Goal: Navigation & Orientation: Understand site structure

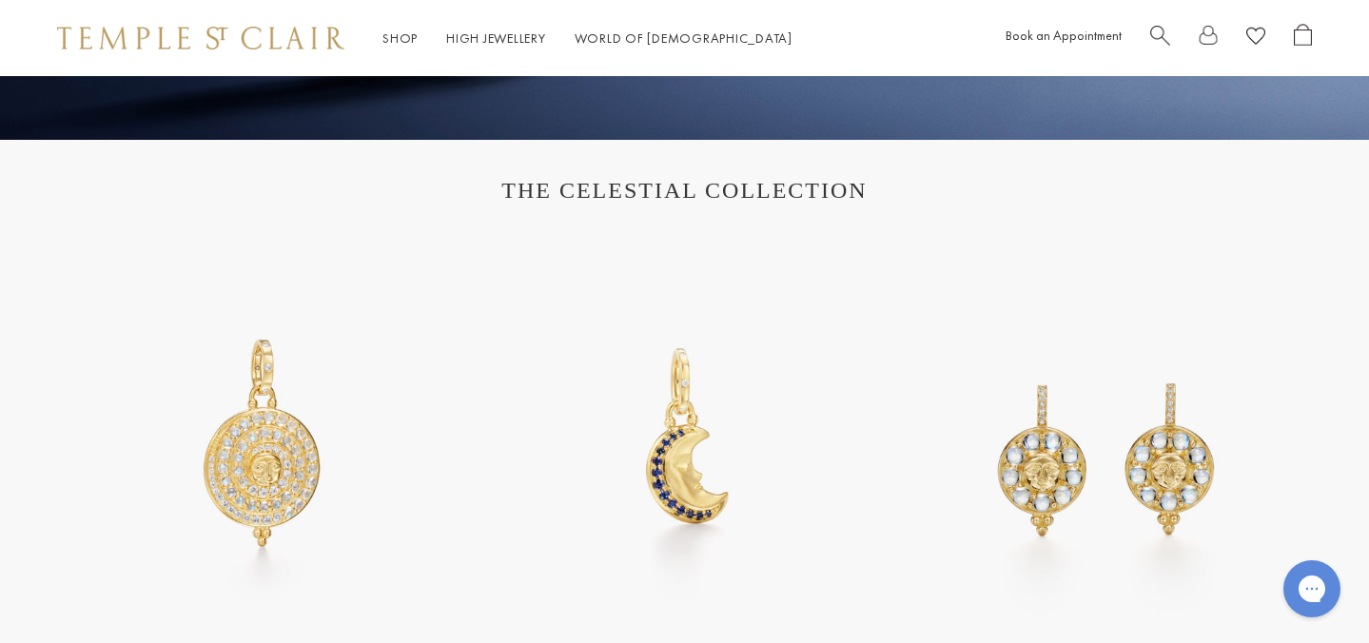
scroll to position [932, 0]
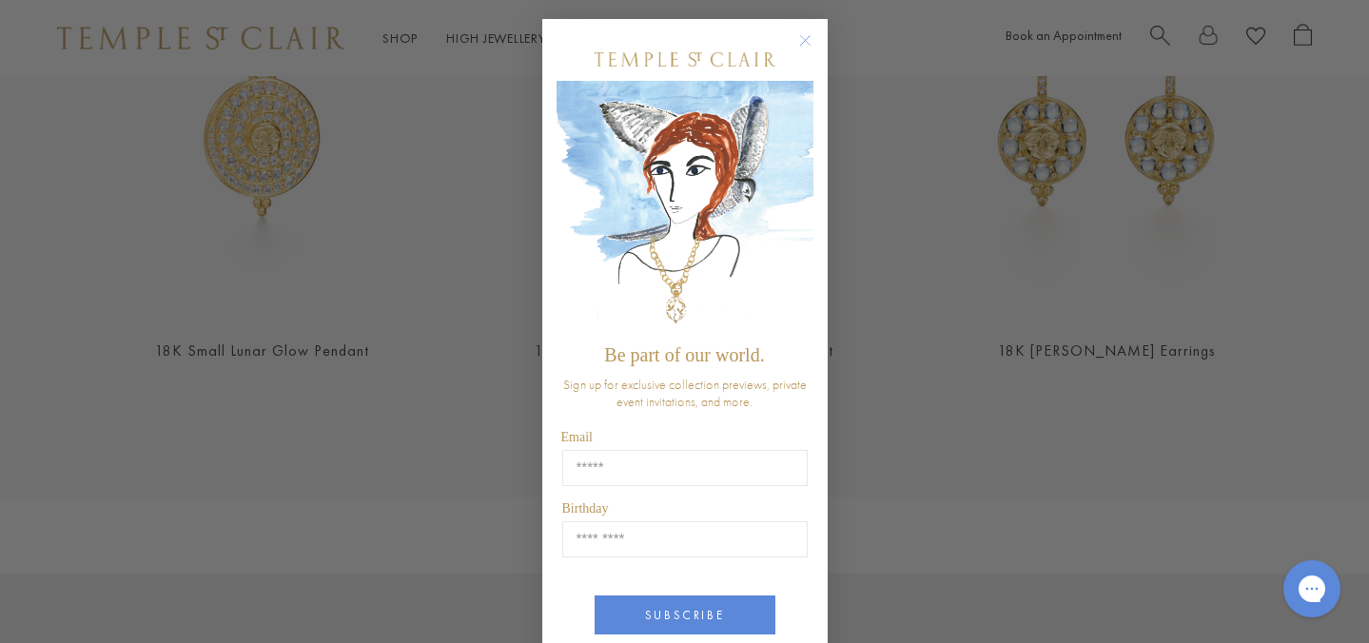
click at [807, 132] on img "POPUP Form" at bounding box center [684, 208] width 257 height 254
click at [799, 46] on circle "Close dialog" at bounding box center [804, 40] width 23 height 23
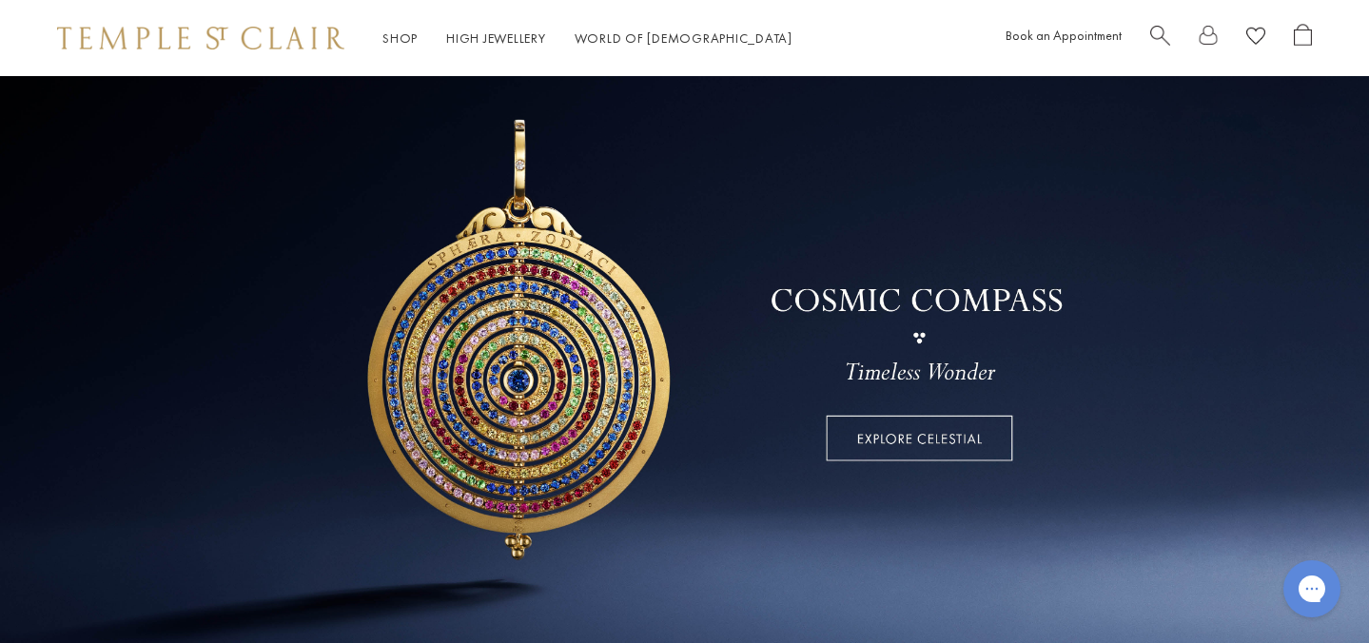
scroll to position [86, 0]
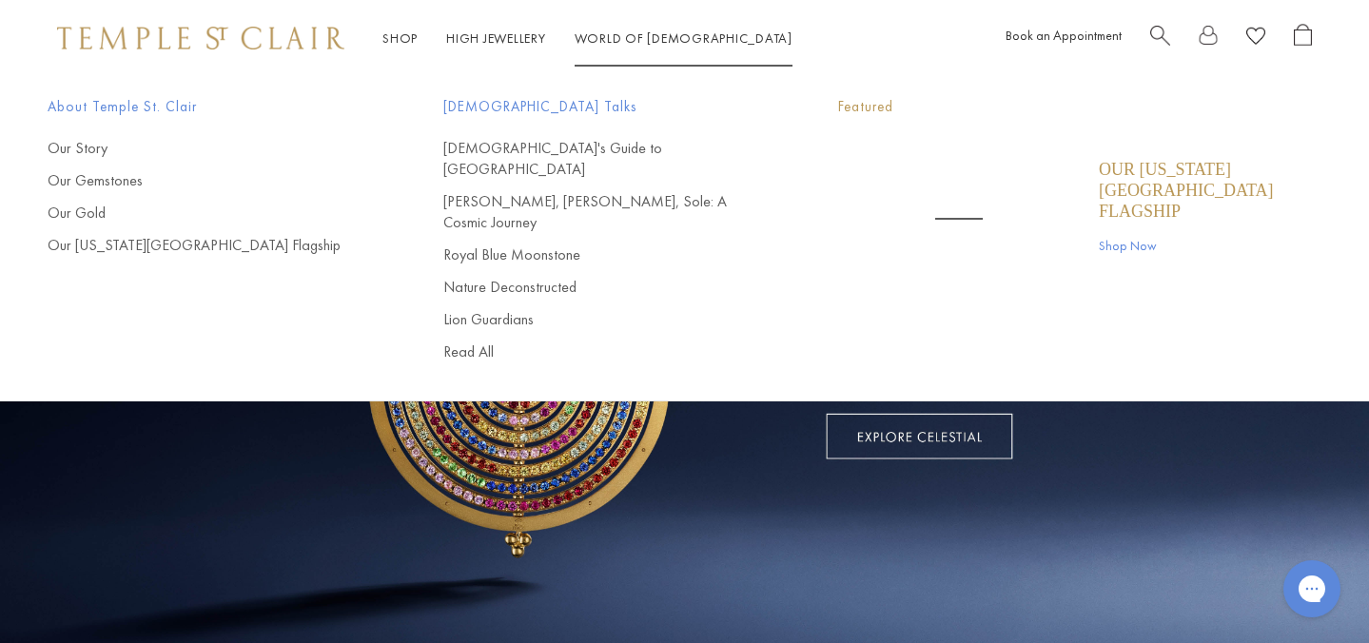
click at [650, 38] on link "World of Temple World of Temple" at bounding box center [684, 37] width 218 height 17
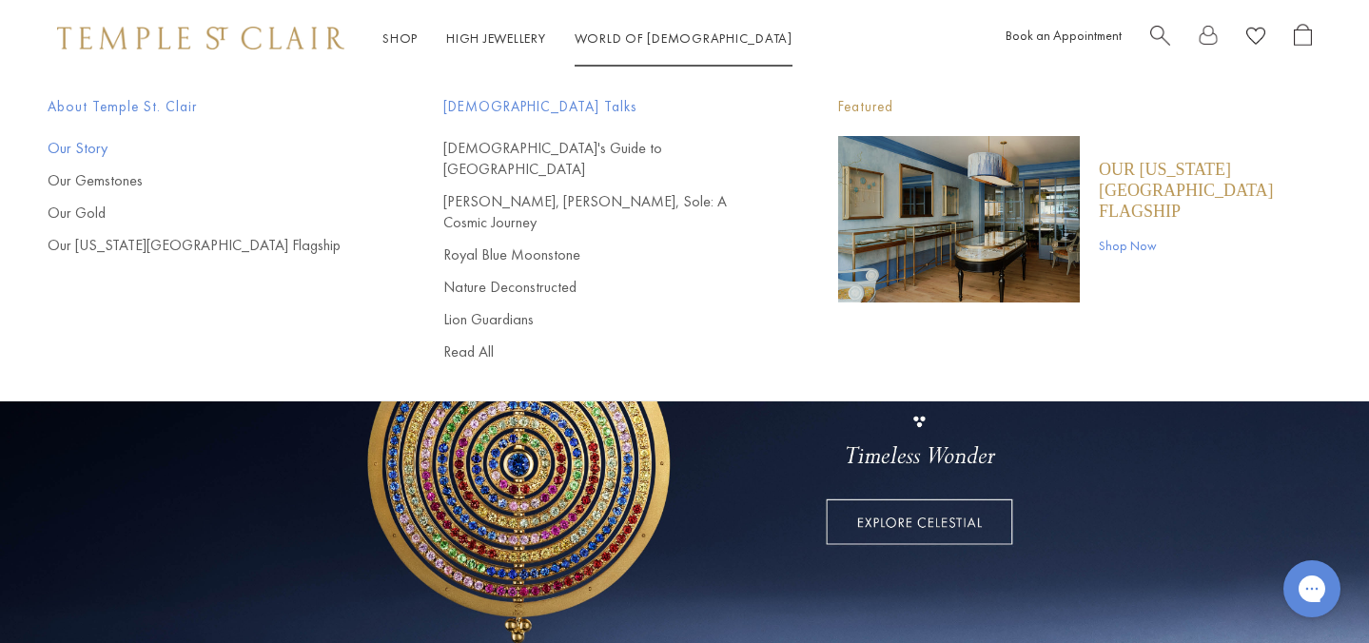
click at [77, 149] on link "Our Story" at bounding box center [208, 148] width 320 height 21
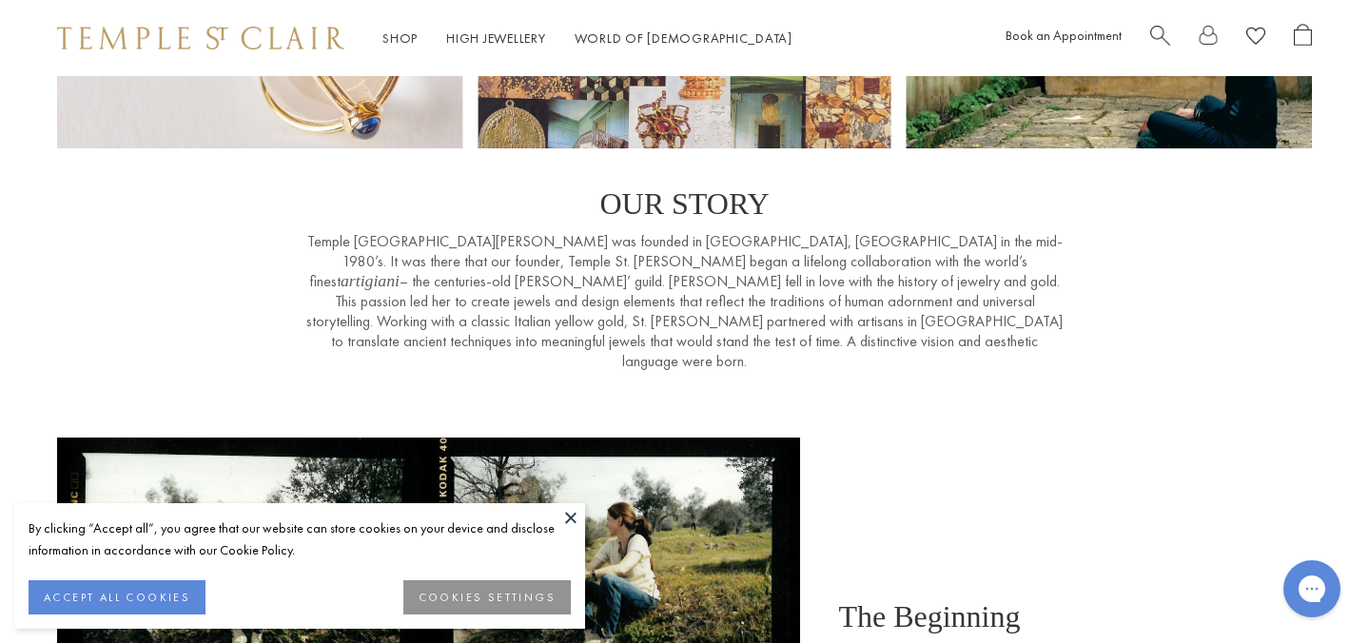
click at [567, 523] on button at bounding box center [570, 517] width 29 height 29
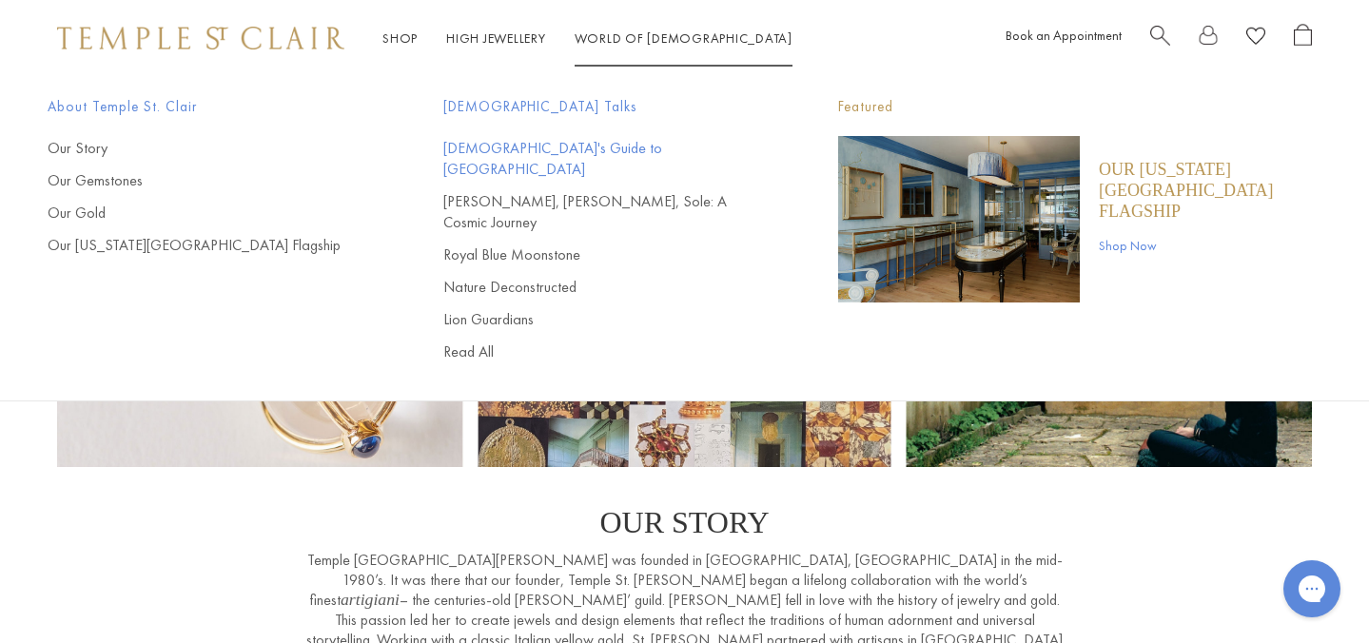
click at [569, 150] on link "[DEMOGRAPHIC_DATA]'s Guide to [GEOGRAPHIC_DATA]" at bounding box center [603, 159] width 320 height 42
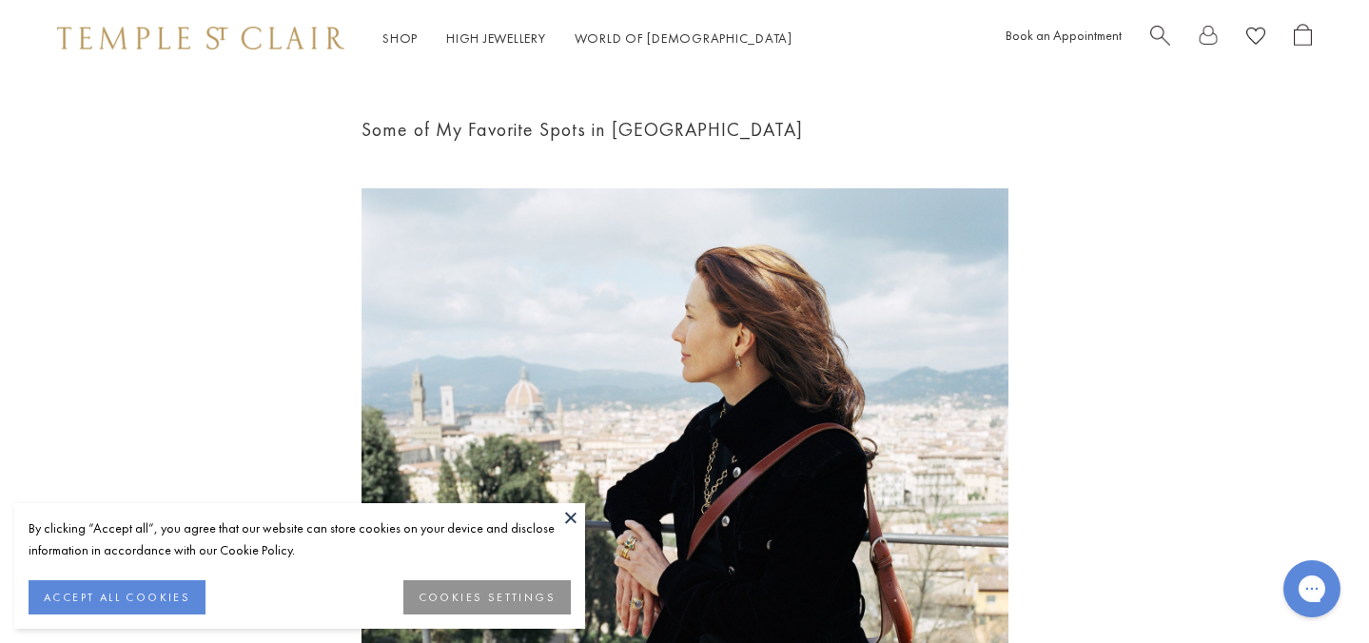
click at [569, 518] on button at bounding box center [570, 517] width 29 height 29
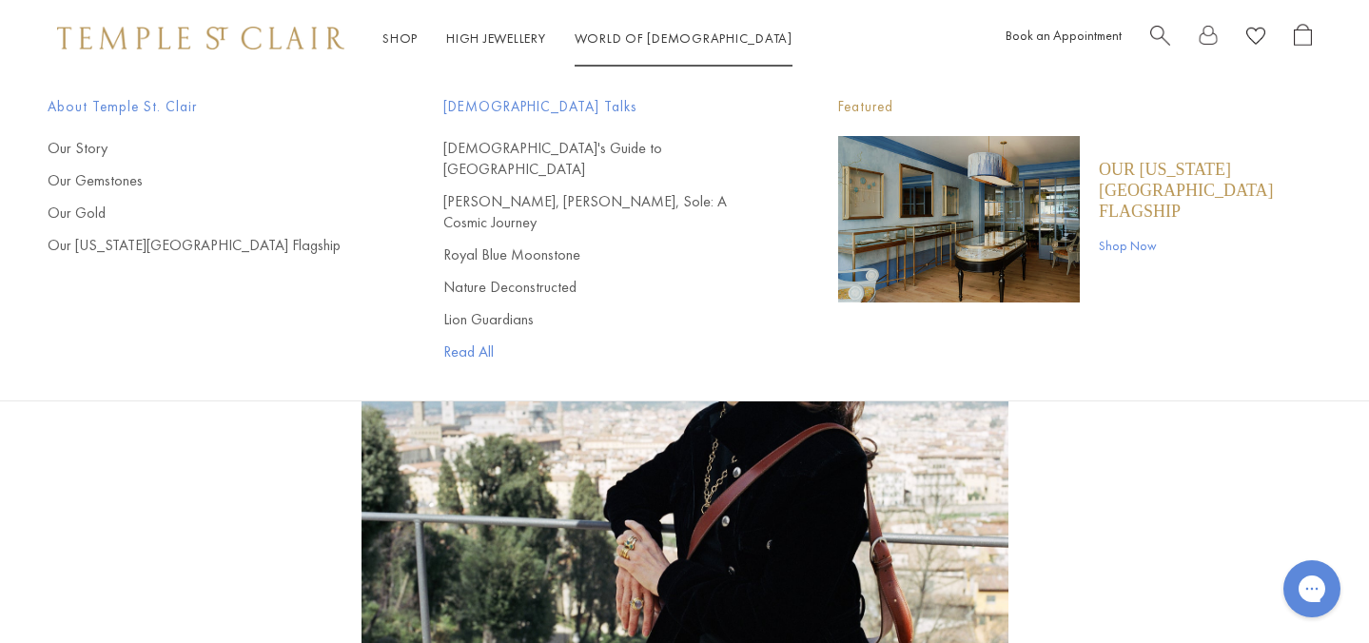
click at [494, 342] on link "Read All" at bounding box center [603, 352] width 320 height 21
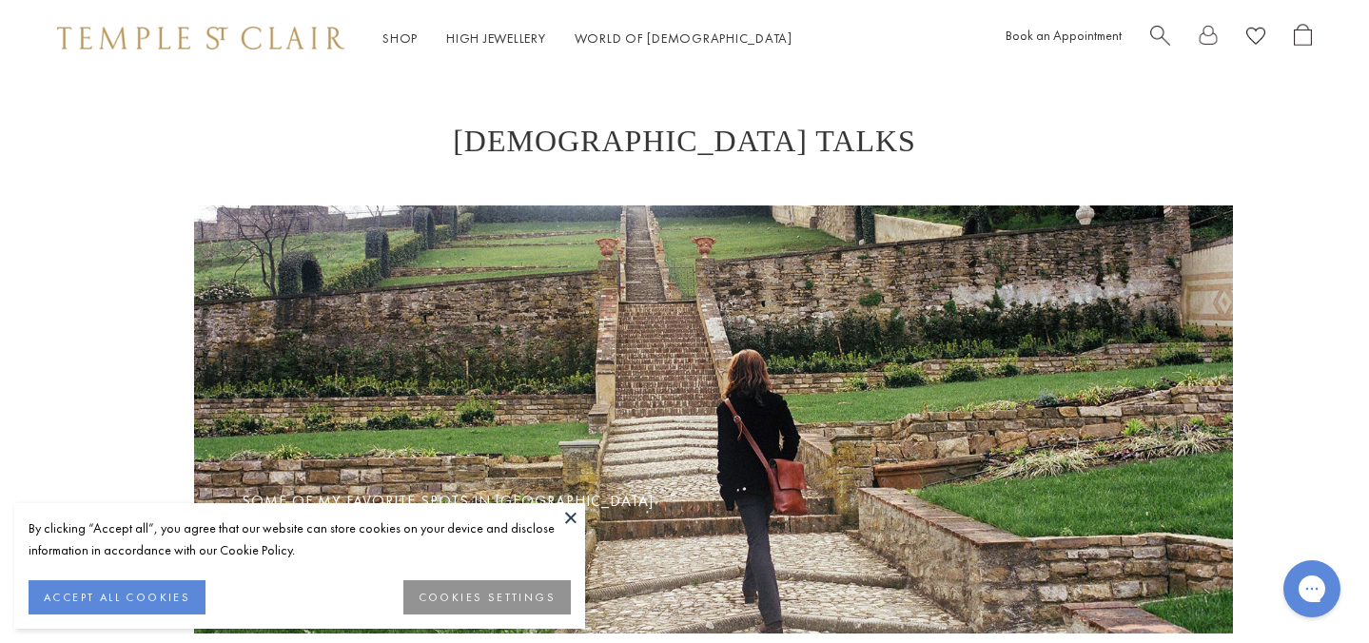
click at [569, 523] on button at bounding box center [570, 517] width 29 height 29
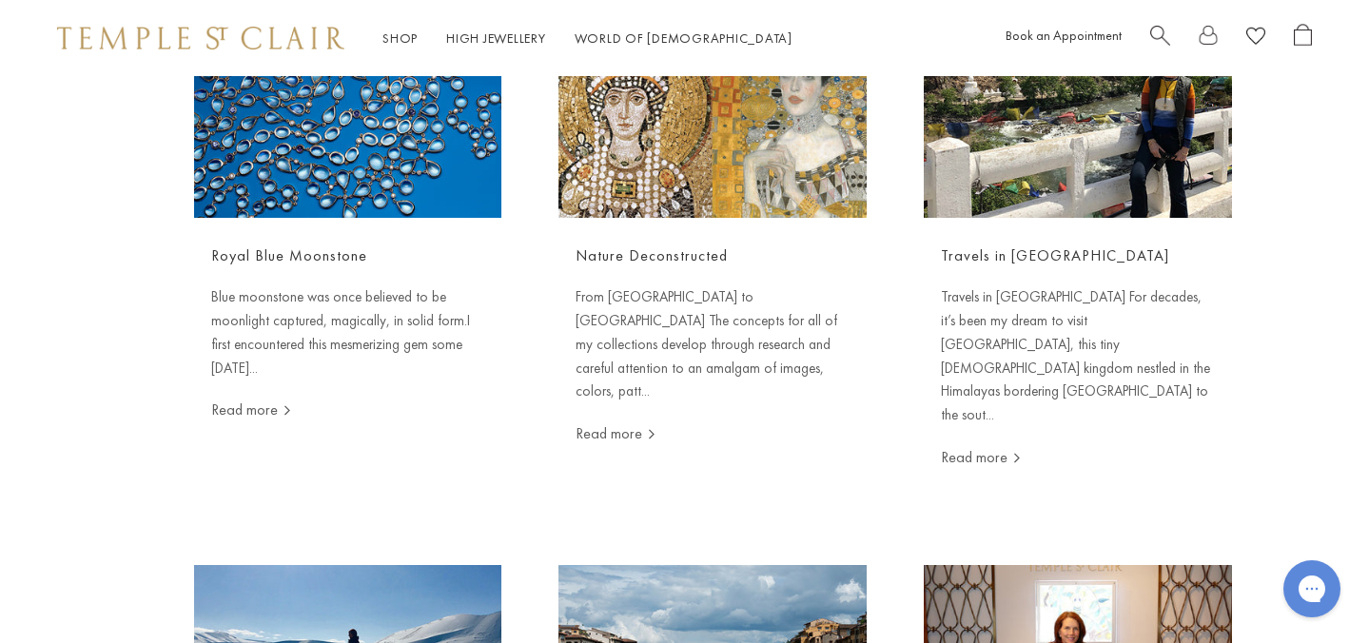
scroll to position [1172, 0]
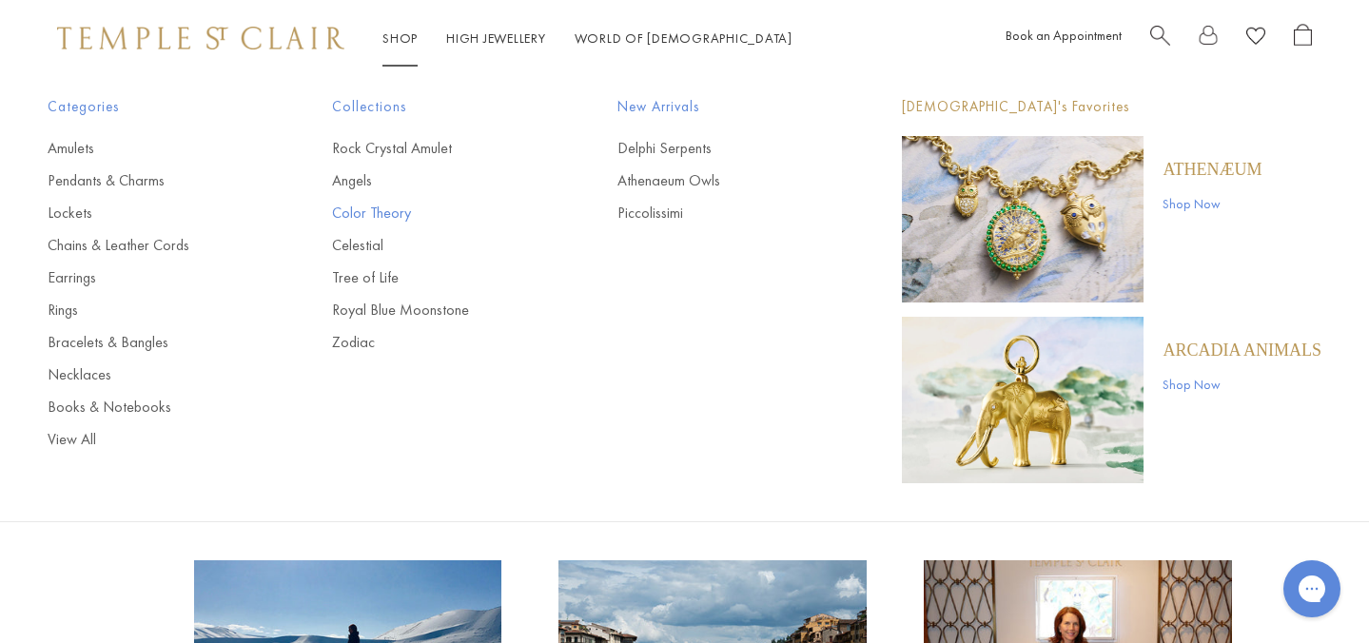
click at [362, 216] on link "Color Theory" at bounding box center [436, 213] width 208 height 21
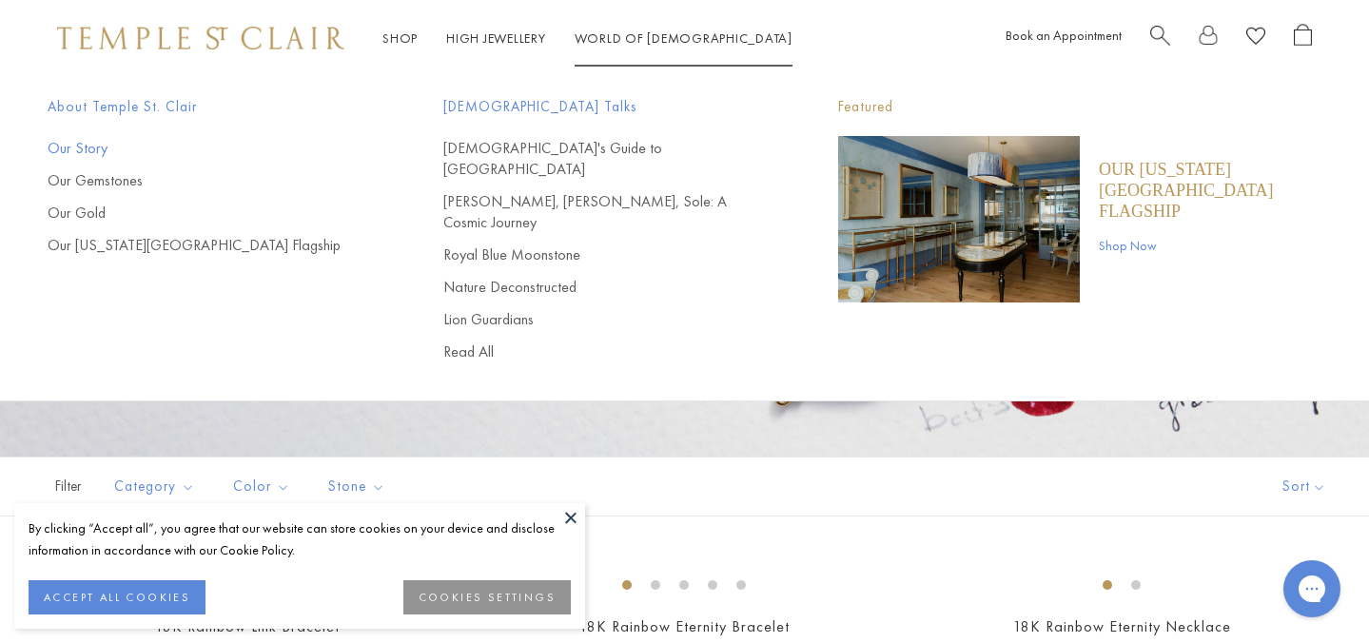
click at [86, 147] on link "Our Story" at bounding box center [208, 148] width 320 height 21
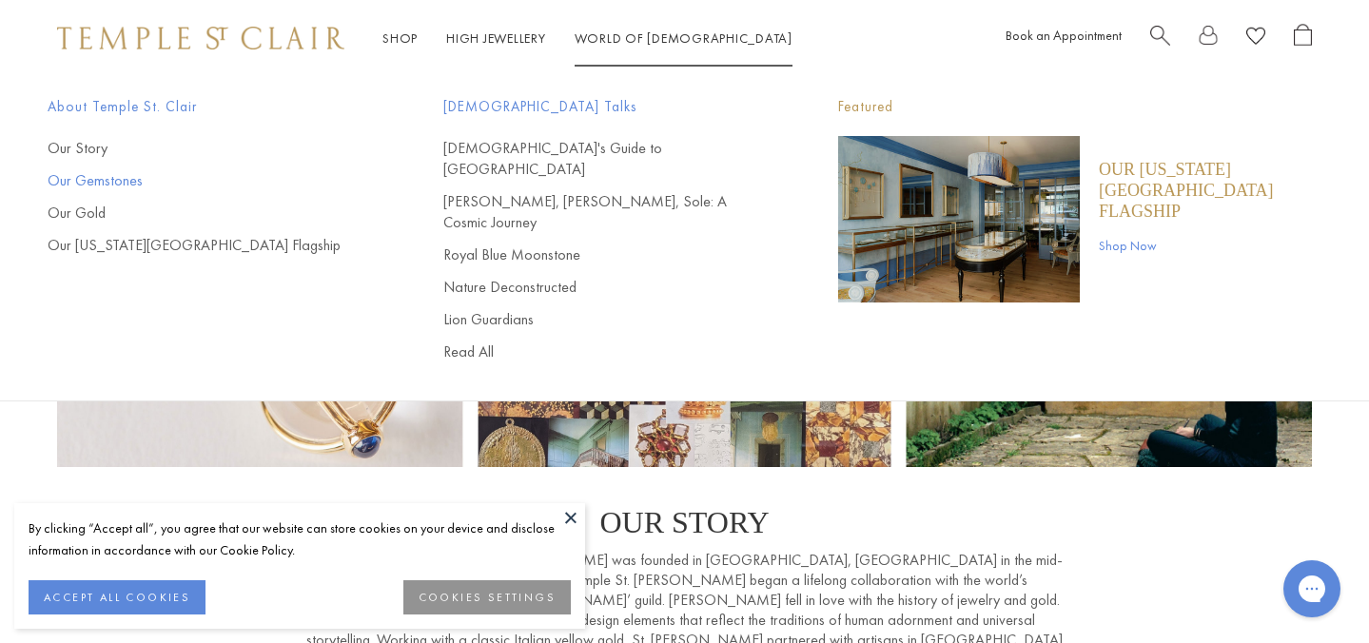
click at [88, 185] on link "Our Gemstones" at bounding box center [208, 180] width 320 height 21
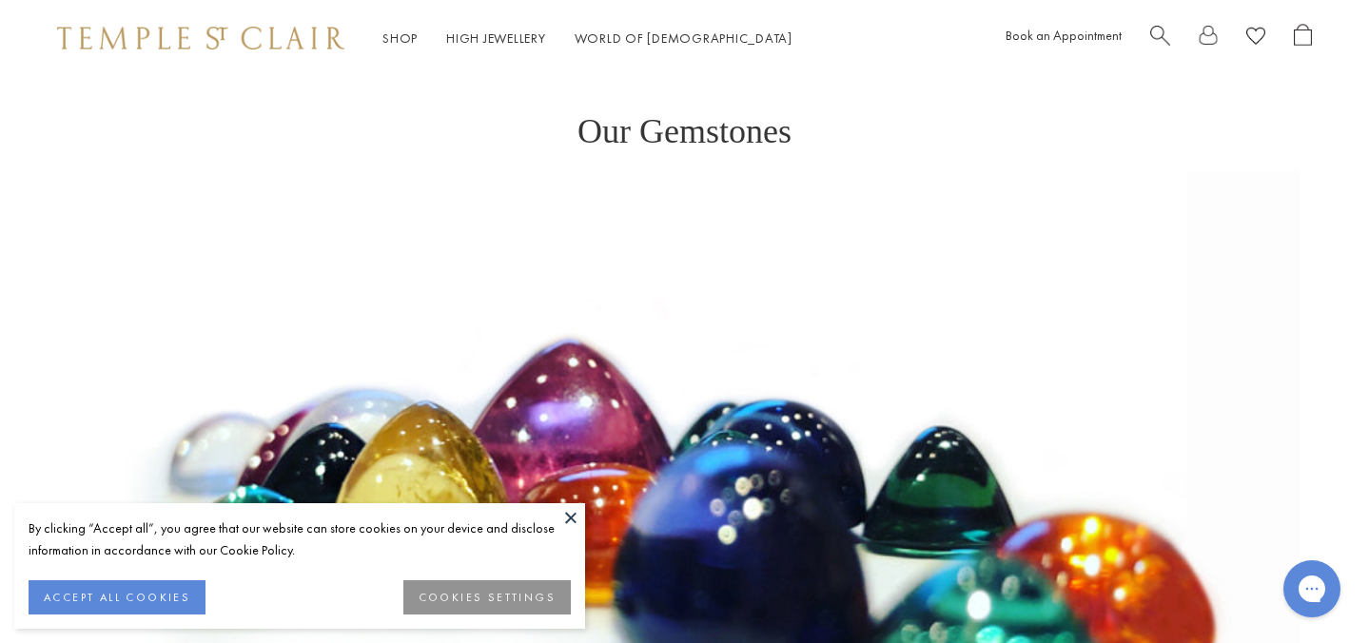
click at [571, 517] on button at bounding box center [570, 517] width 29 height 29
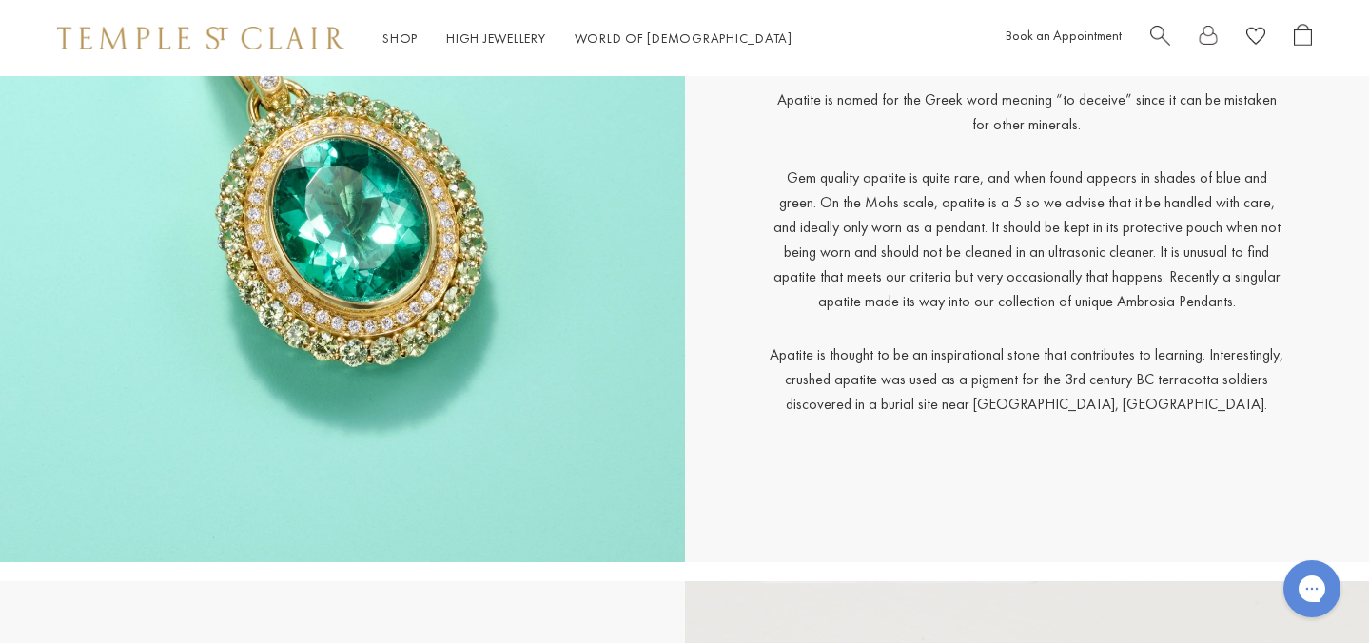
scroll to position [1353, 0]
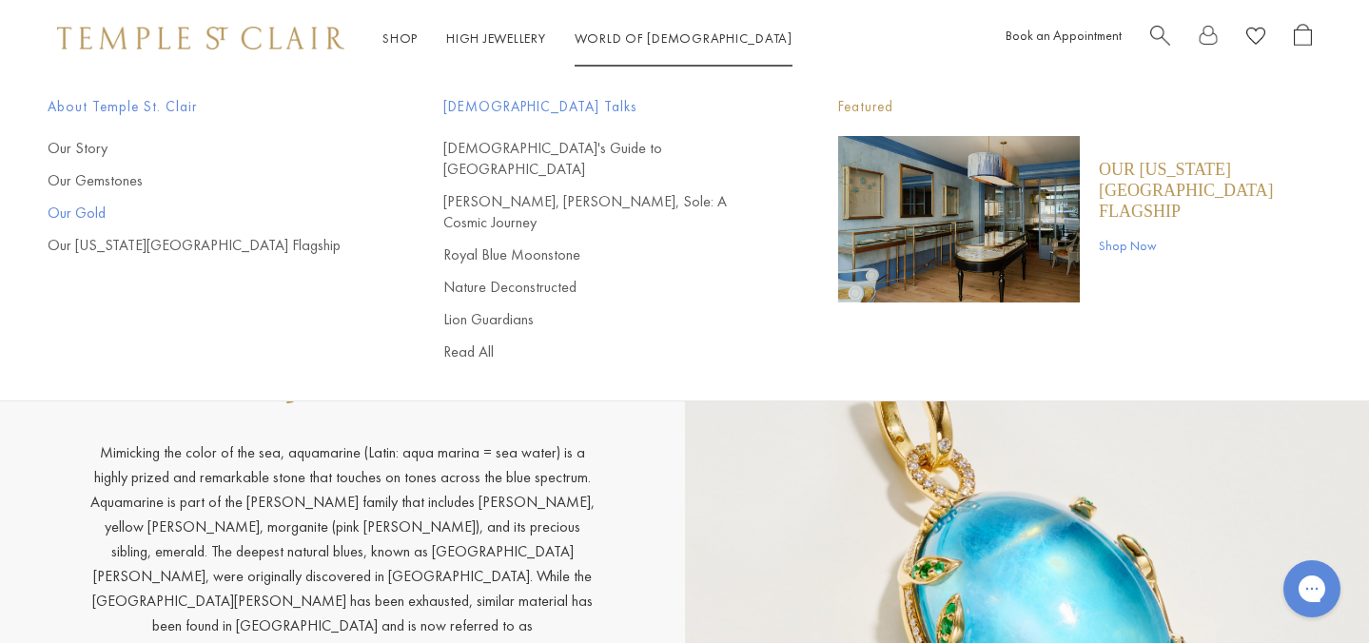
click at [98, 214] on link "Our Gold" at bounding box center [208, 213] width 320 height 21
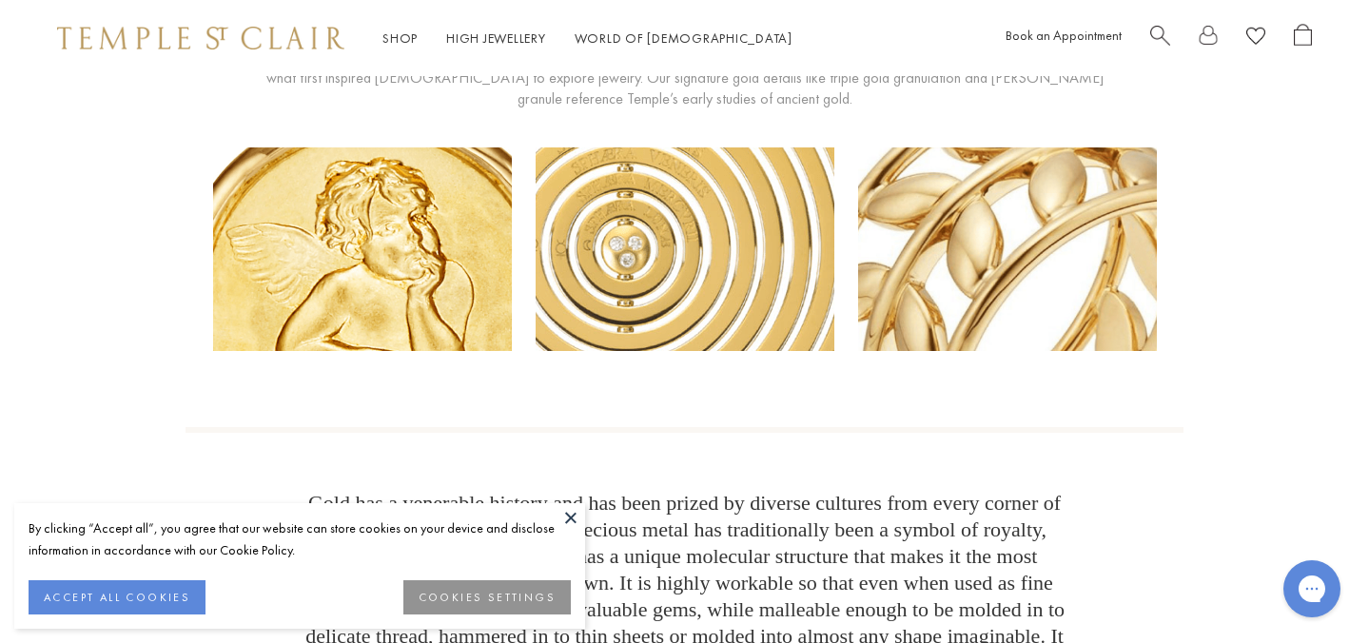
scroll to position [165, 0]
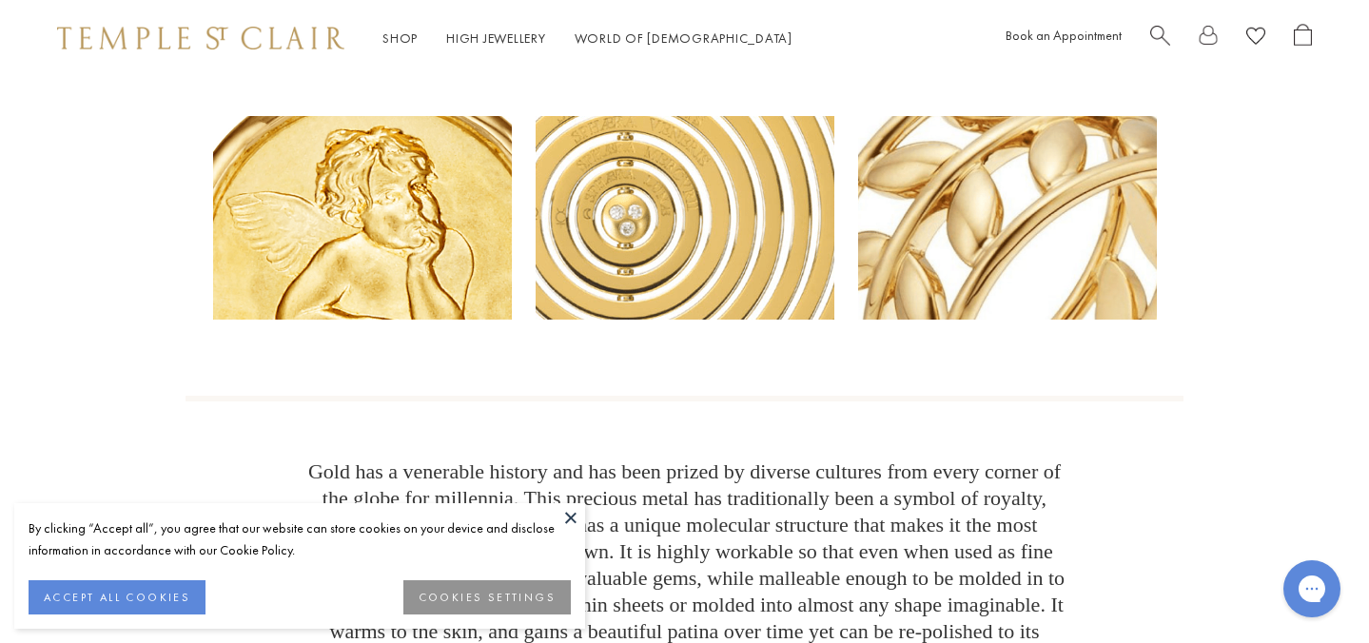
click at [573, 523] on button at bounding box center [570, 517] width 29 height 29
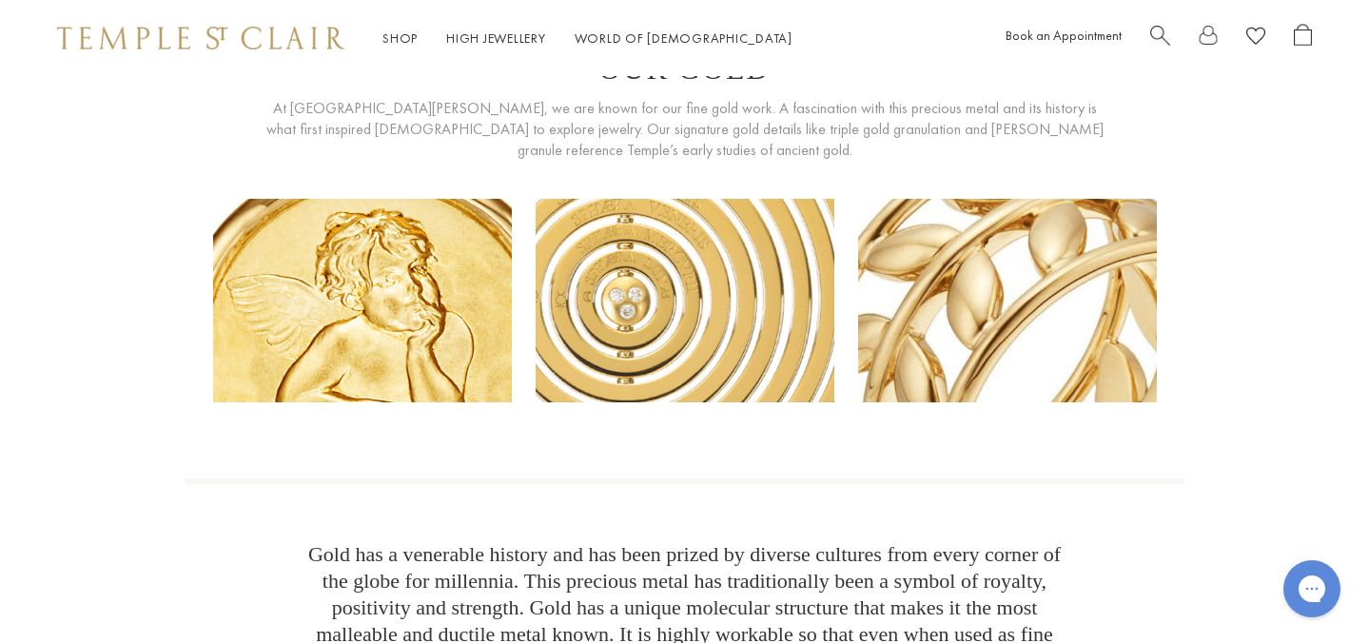
scroll to position [0, 0]
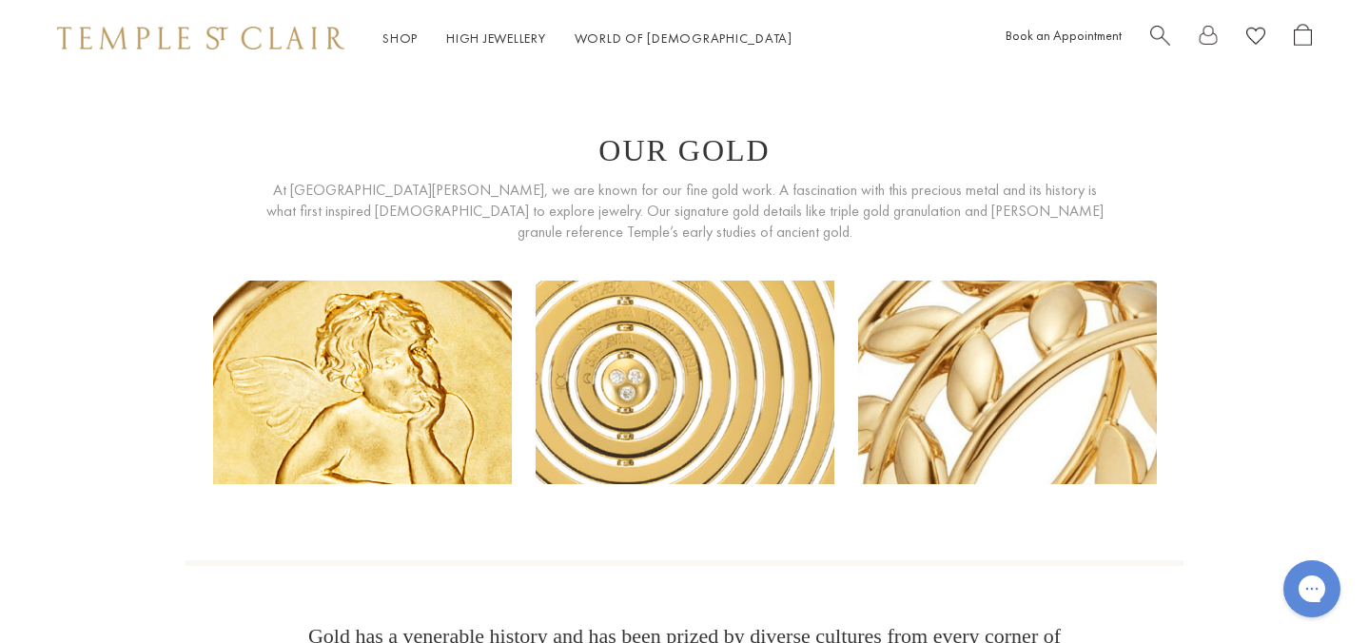
click at [283, 32] on img at bounding box center [200, 38] width 287 height 23
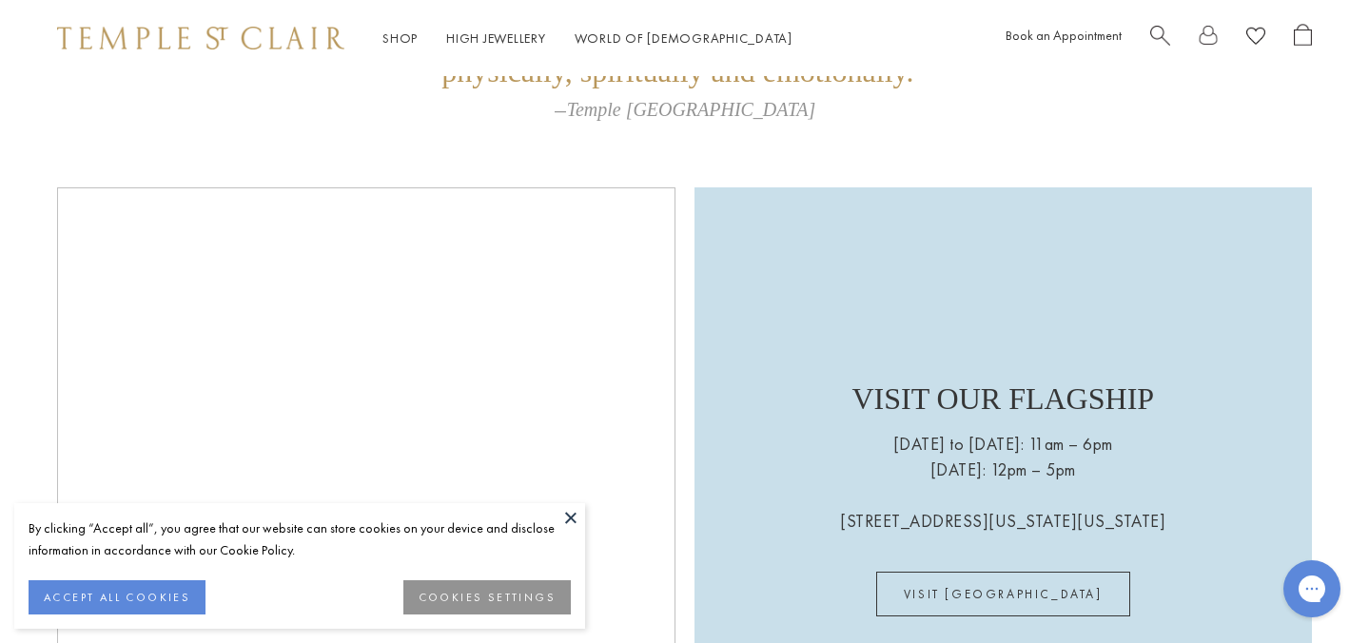
scroll to position [4449, 0]
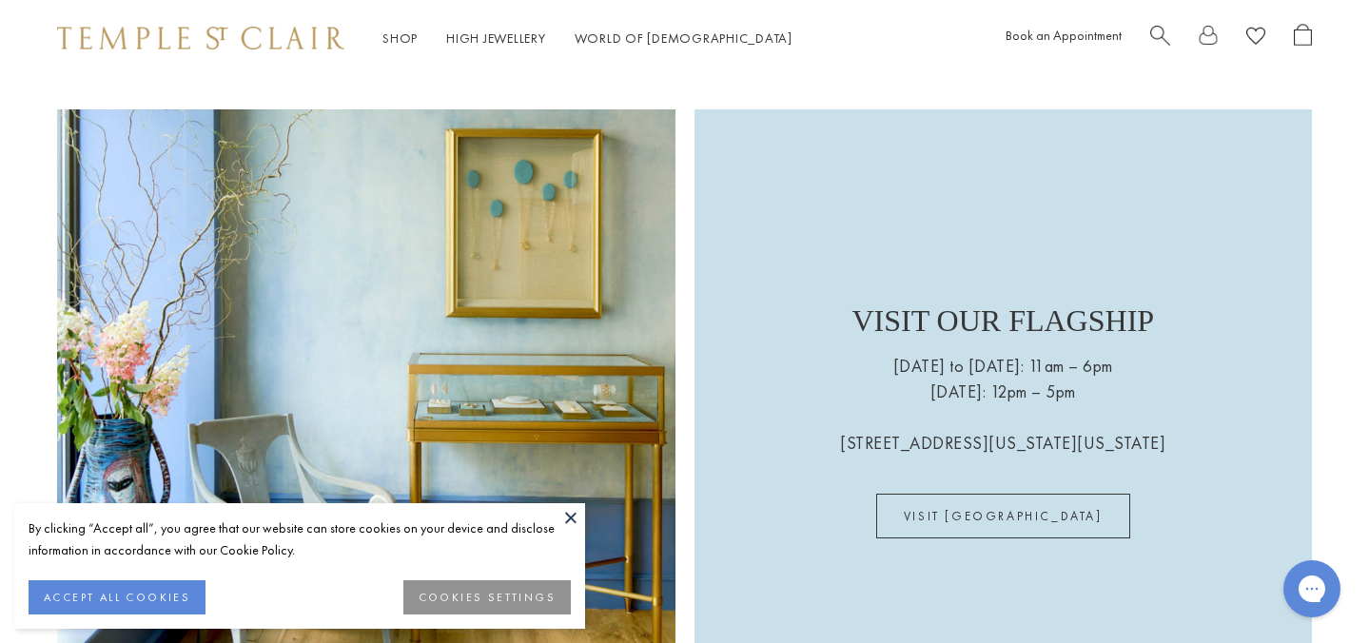
click at [573, 520] on button at bounding box center [570, 517] width 29 height 29
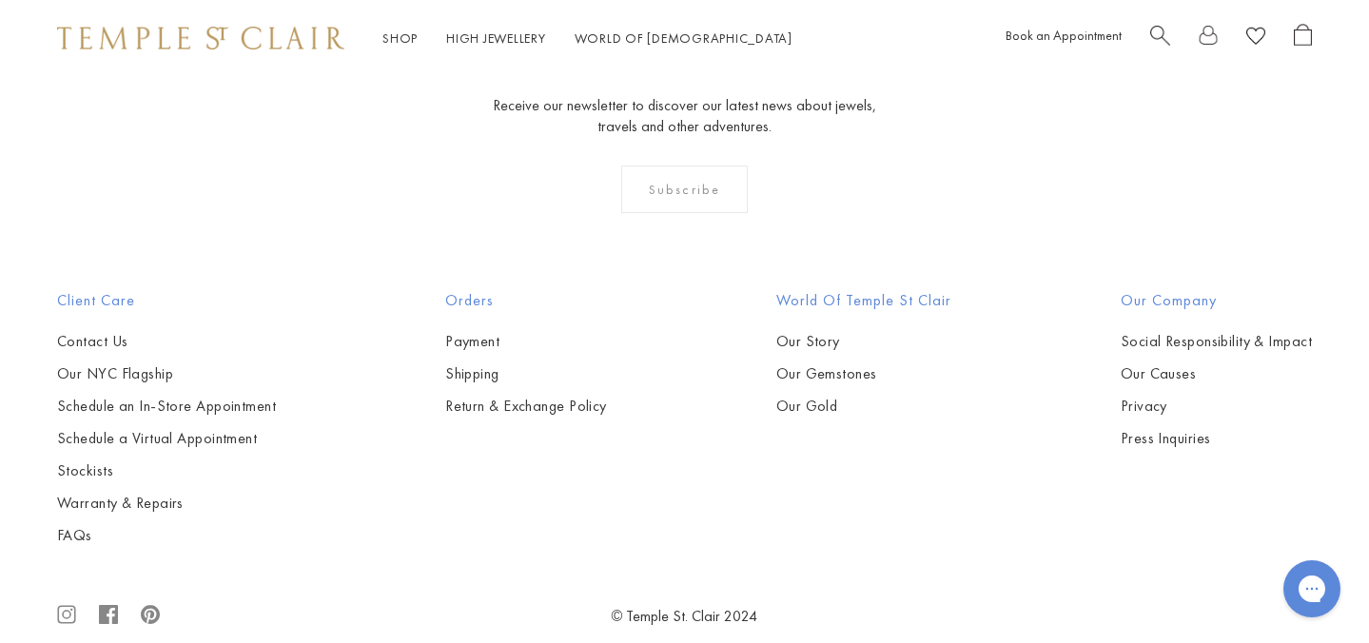
scroll to position [5280, 0]
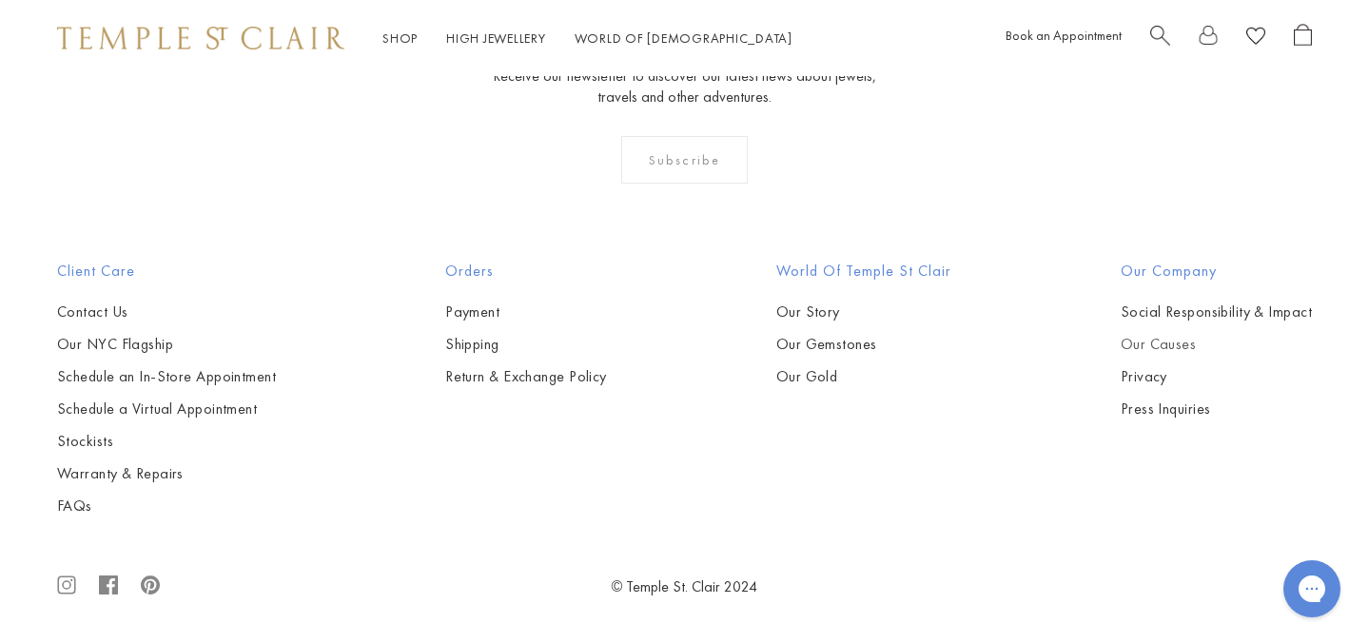
click at [1176, 341] on link "Our Causes" at bounding box center [1216, 344] width 191 height 21
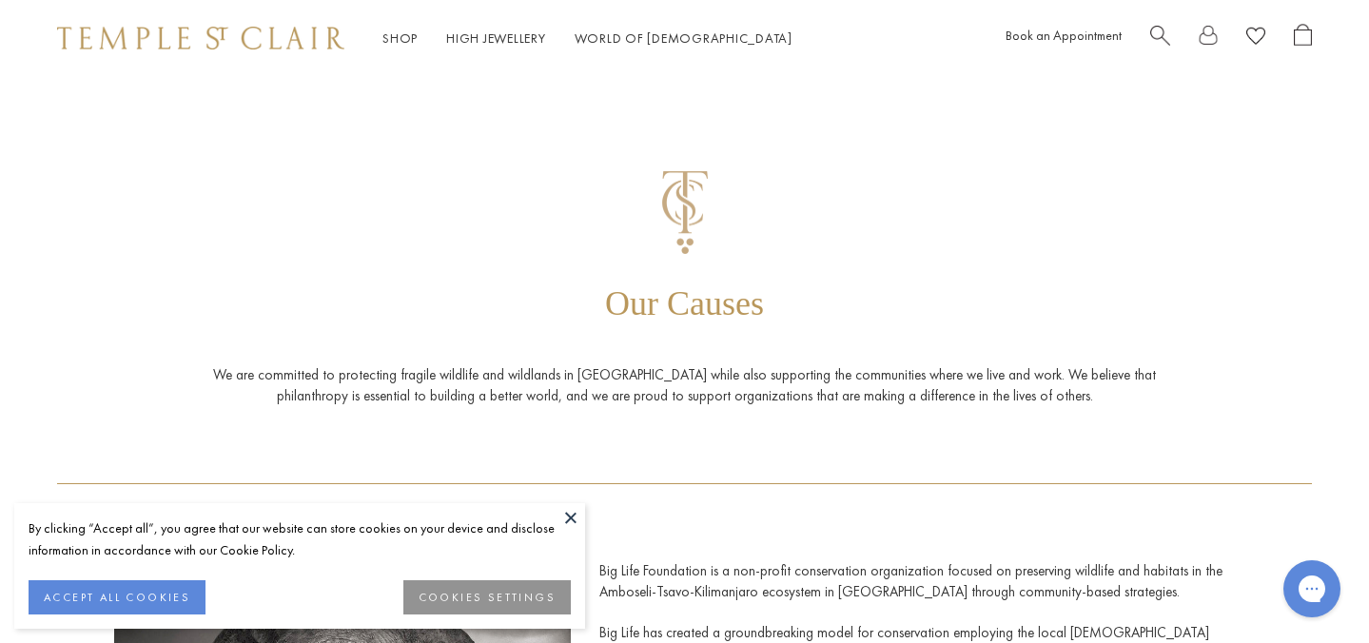
click at [572, 518] on button at bounding box center [570, 517] width 29 height 29
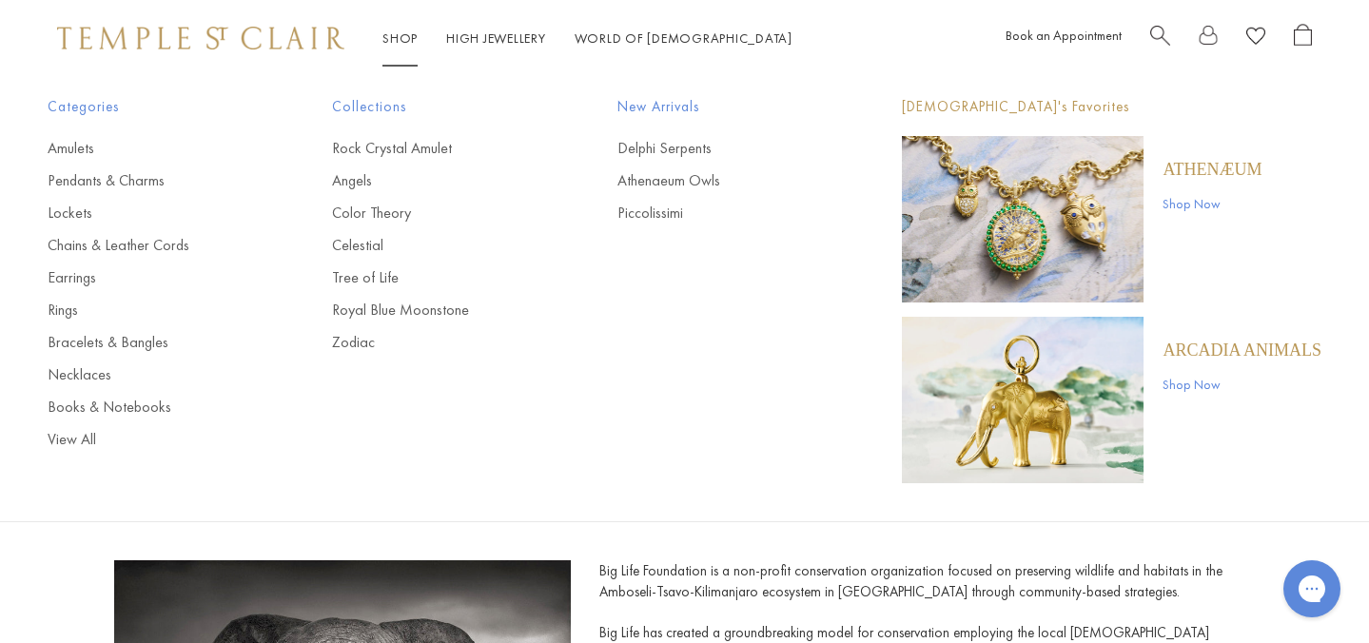
click at [1189, 385] on link "Shop Now" at bounding box center [1241, 384] width 159 height 21
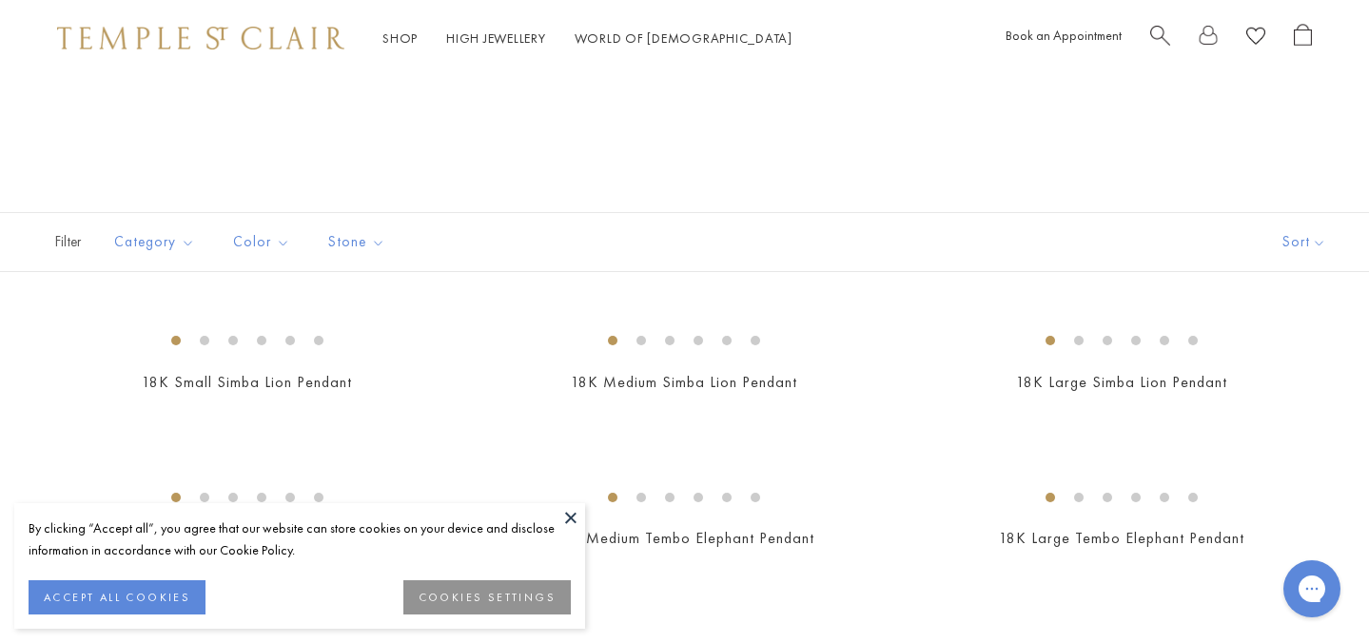
click at [570, 514] on button at bounding box center [570, 517] width 29 height 29
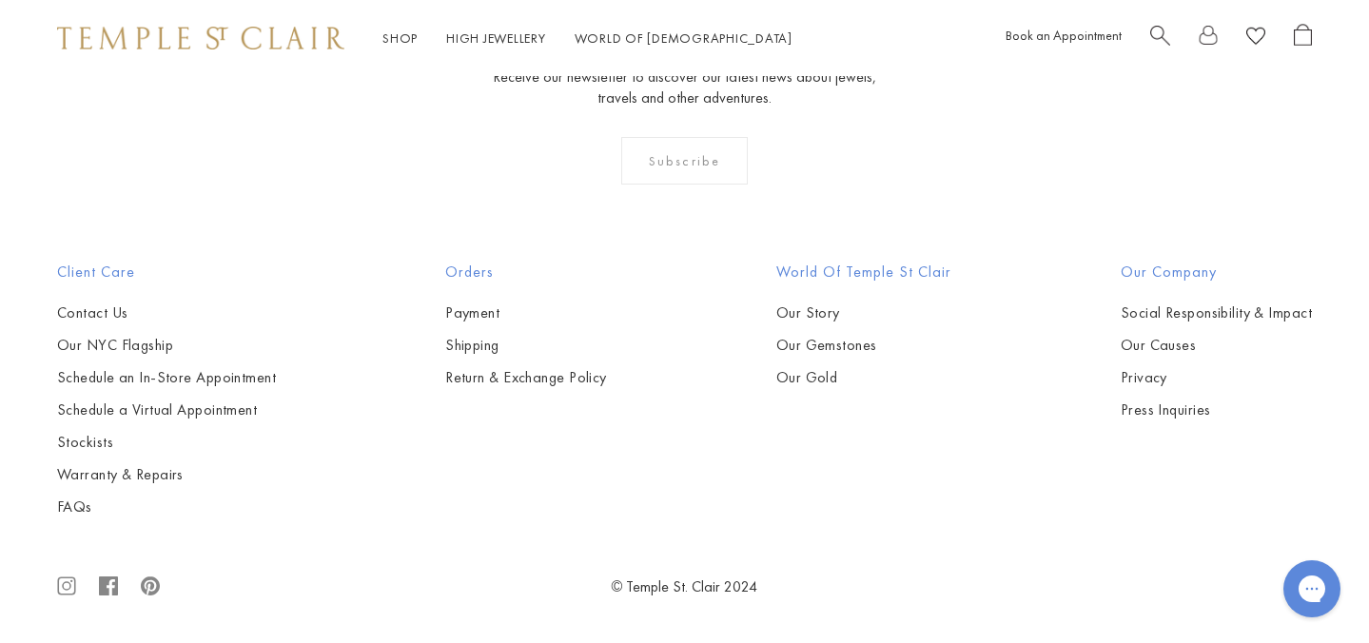
scroll to position [2701, 0]
click at [478, 344] on link "Shipping" at bounding box center [526, 345] width 162 height 21
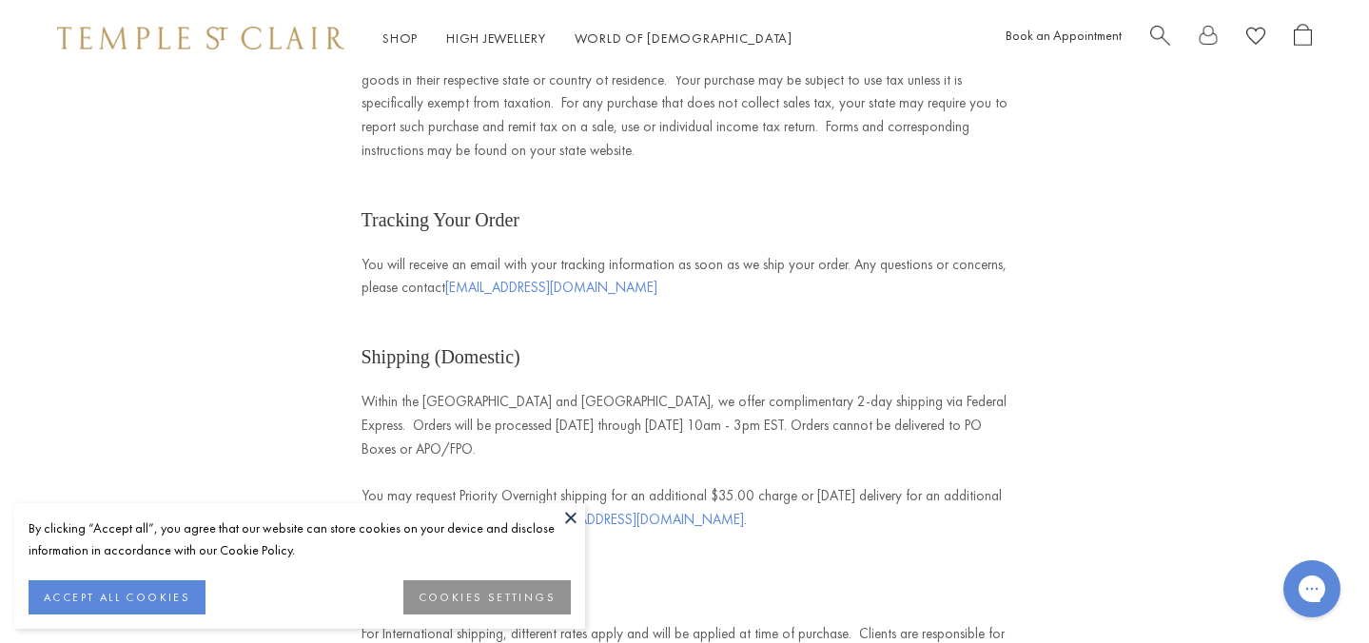
click at [574, 517] on button at bounding box center [570, 517] width 29 height 29
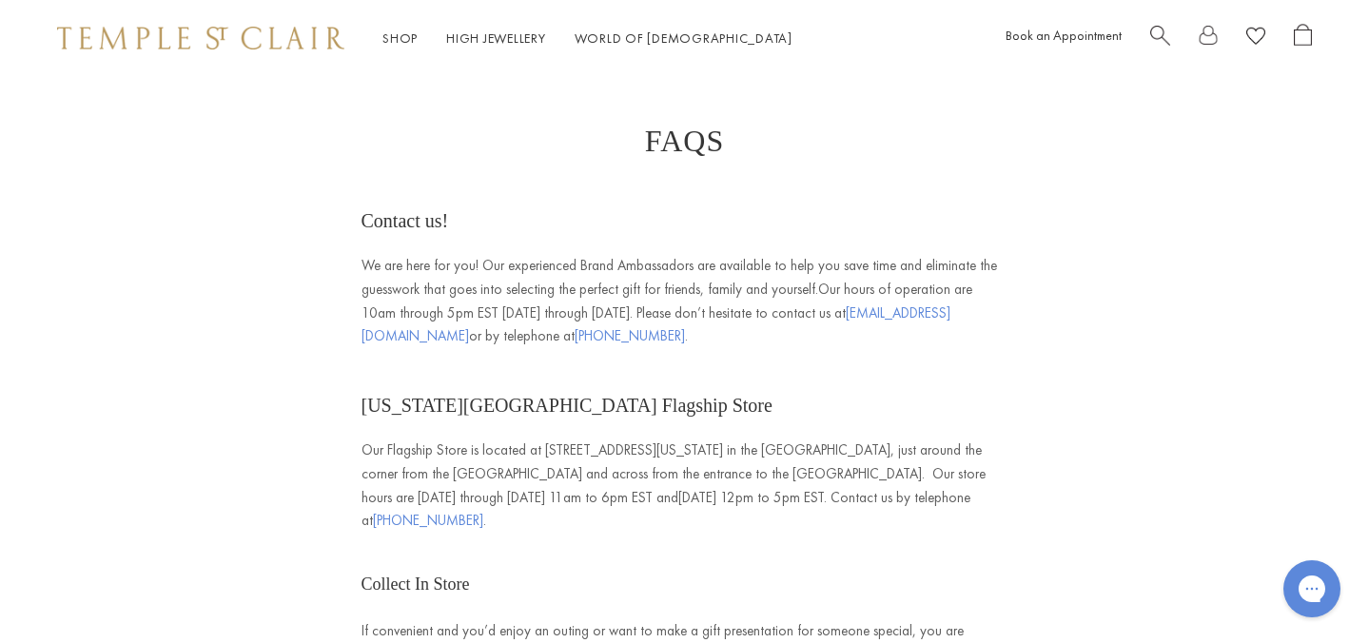
click at [158, 47] on img at bounding box center [200, 38] width 287 height 23
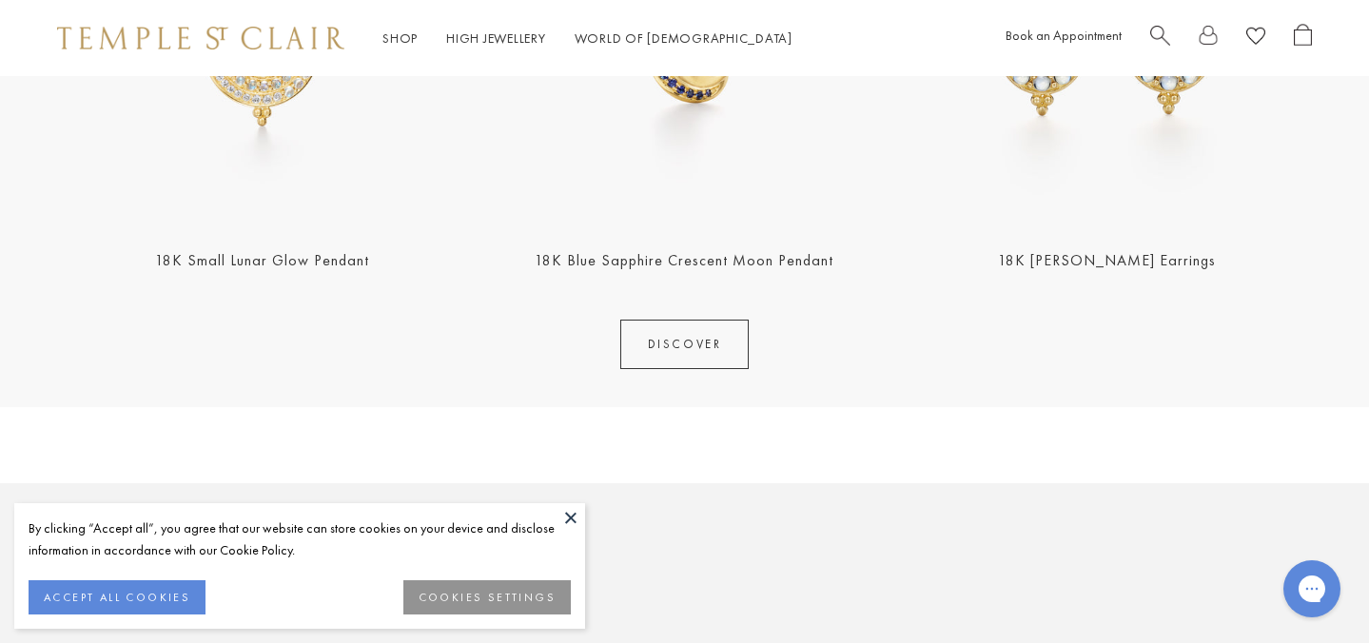
scroll to position [1071, 0]
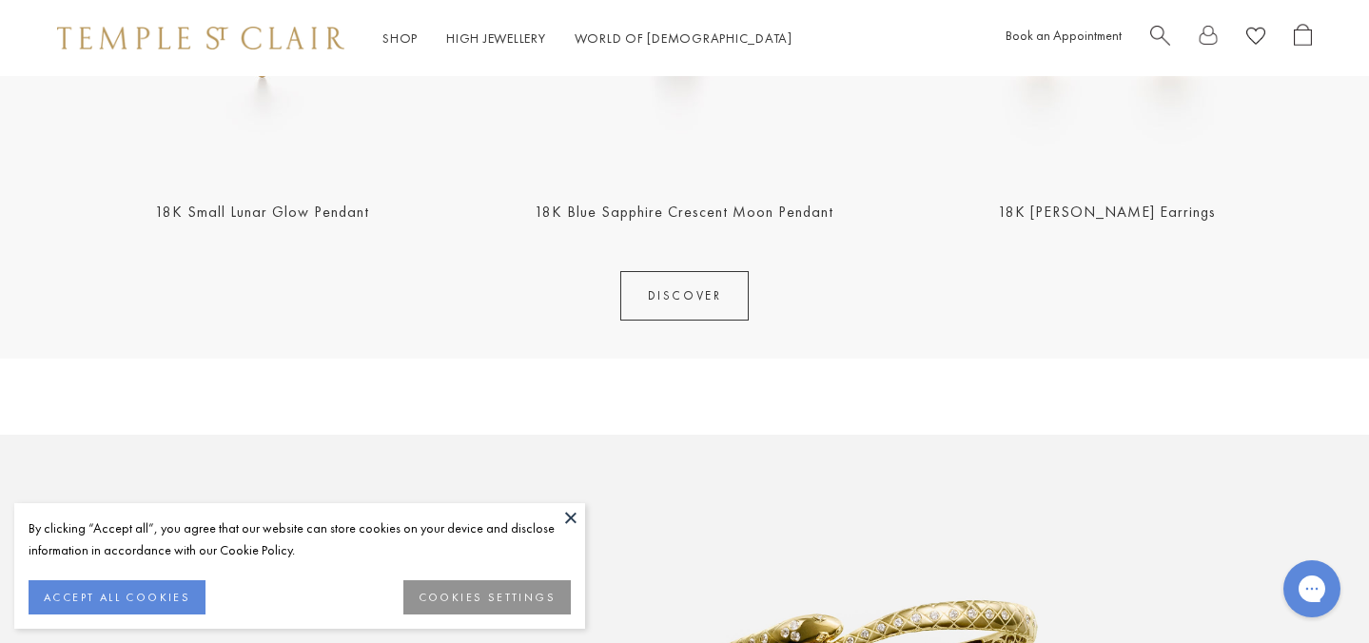
click at [575, 519] on button at bounding box center [570, 517] width 29 height 29
